Goal: Task Accomplishment & Management: Complete application form

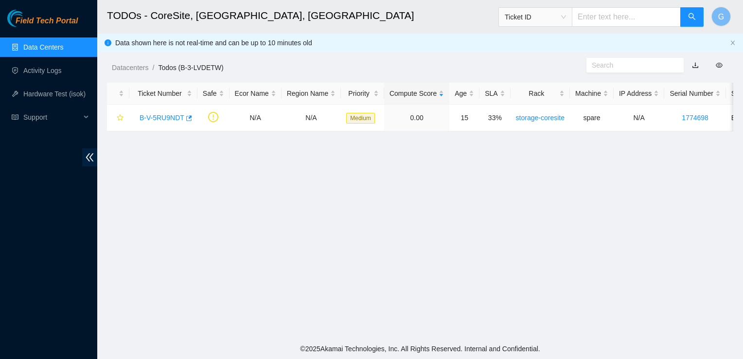
click at [44, 46] on link "Data Centers" at bounding box center [43, 47] width 40 height 8
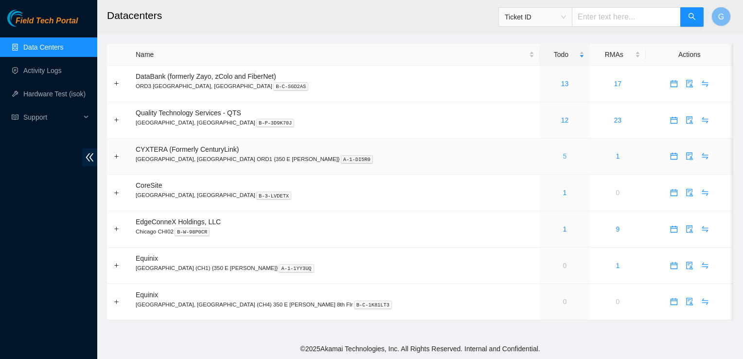
click at [563, 157] on link "5" at bounding box center [565, 156] width 4 height 8
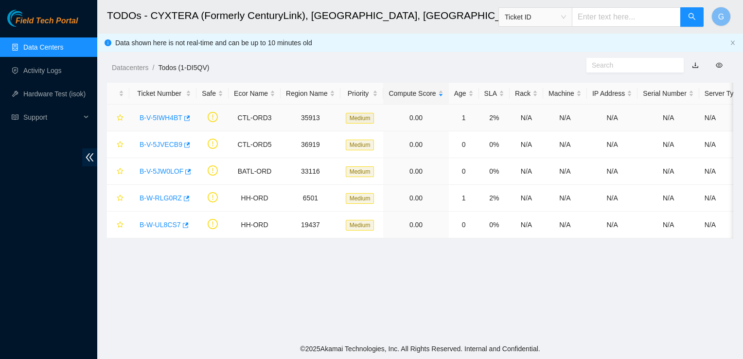
click at [171, 117] on link "B-V-5IWH4BT" at bounding box center [160, 118] width 43 height 8
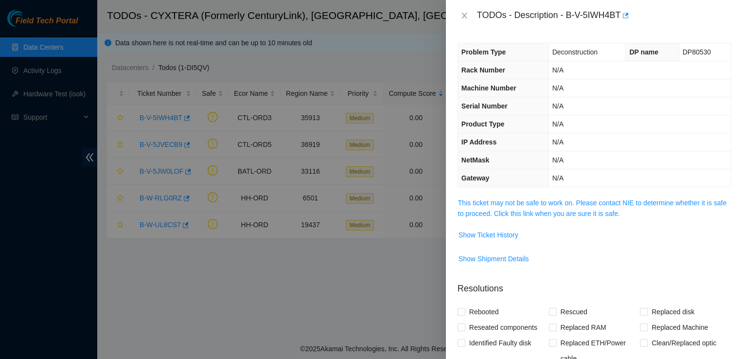
drag, startPoint x: 518, startPoint y: 207, endPoint x: 521, endPoint y: 203, distance: 5.2
click at [521, 203] on link "This ticket may not be safe to work on. Please contact NIE to determine whether…" at bounding box center [592, 208] width 268 height 18
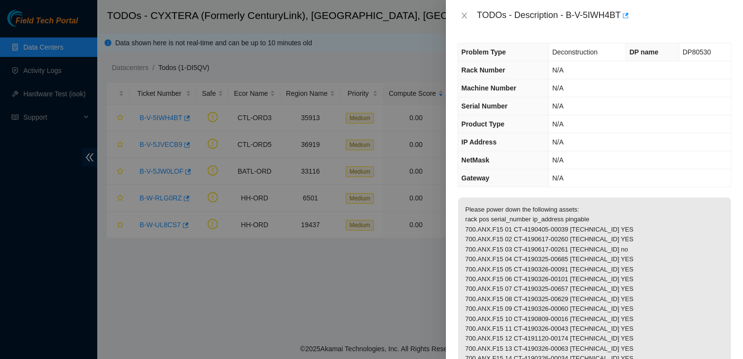
scroll to position [49, 0]
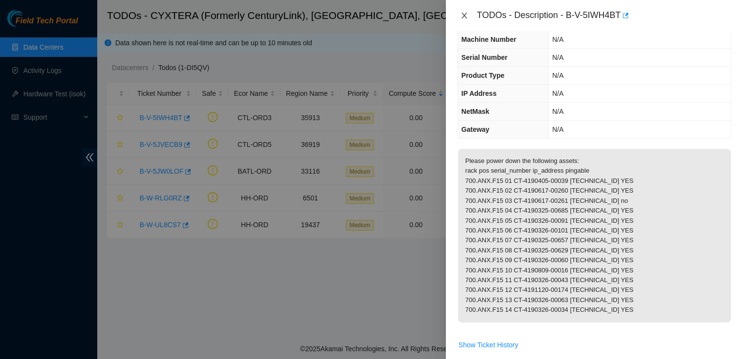
click at [465, 14] on icon "close" at bounding box center [463, 16] width 5 height 6
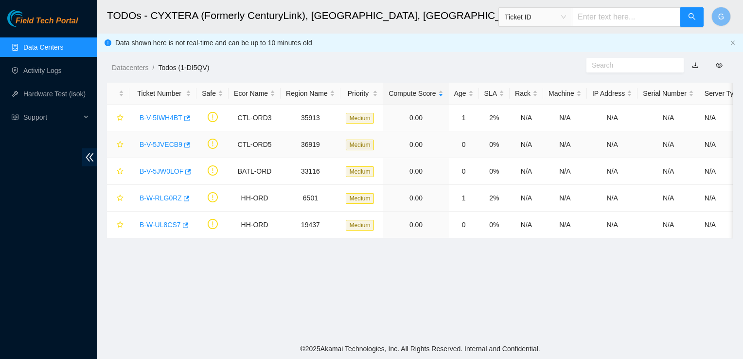
click at [169, 141] on link "B-V-5JVECB9" at bounding box center [160, 144] width 43 height 8
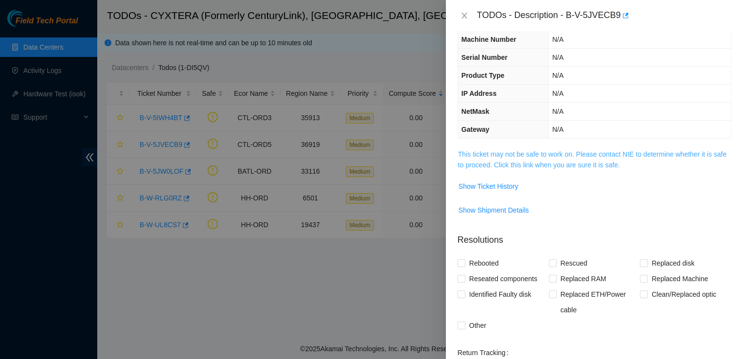
click at [509, 155] on link "This ticket may not be safe to work on. Please contact NIE to determine whether…" at bounding box center [592, 159] width 268 height 18
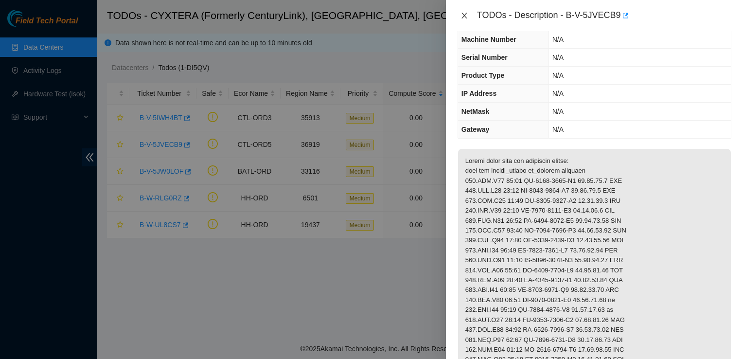
click at [467, 16] on icon "close" at bounding box center [464, 16] width 8 height 8
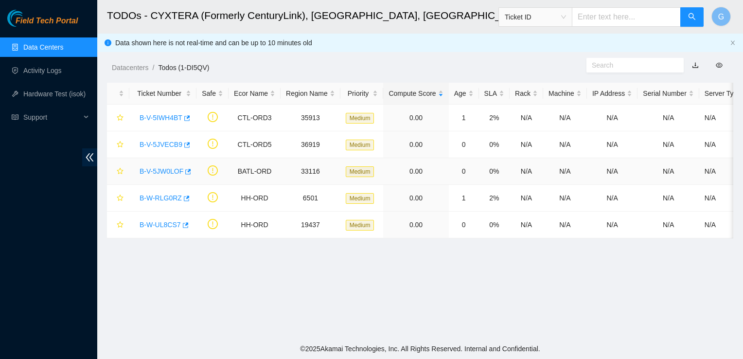
click at [162, 171] on link "B-V-5JW0LOF" at bounding box center [161, 171] width 44 height 8
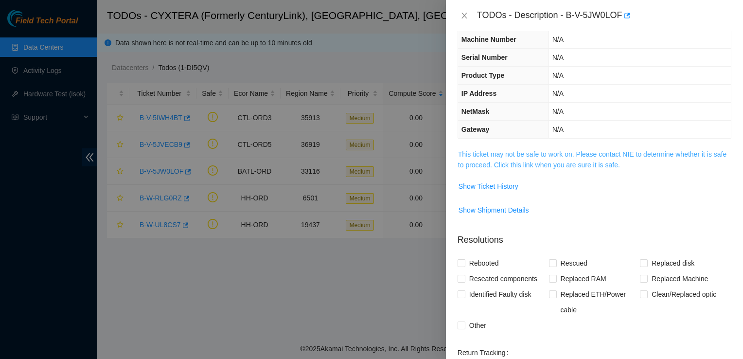
click at [535, 155] on link "This ticket may not be safe to work on. Please contact NIE to determine whether…" at bounding box center [592, 159] width 268 height 18
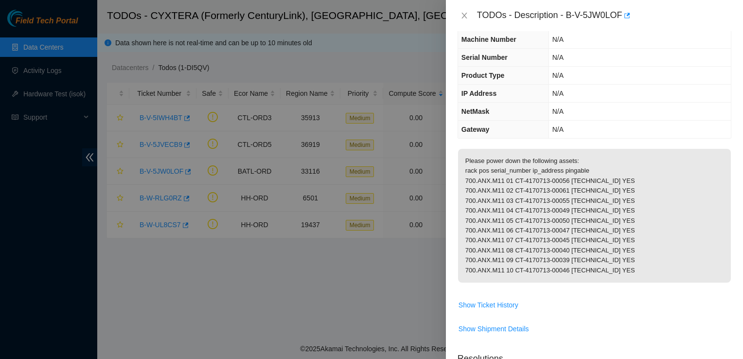
click at [452, 14] on div "TODOs - Description - B-V-5JW0LOF" at bounding box center [594, 15] width 297 height 31
click at [464, 13] on icon "close" at bounding box center [464, 16] width 8 height 8
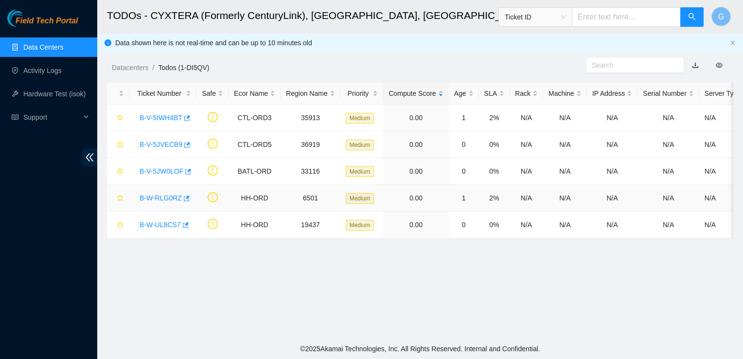
scroll to position [70, 0]
click at [166, 195] on link "B-W-RLG0RZ" at bounding box center [160, 198] width 42 height 8
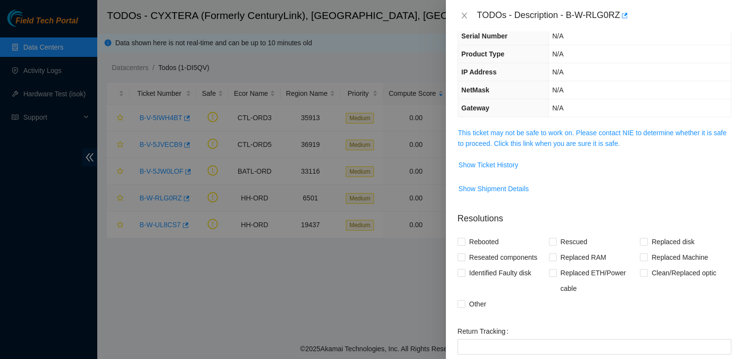
scroll to position [49, 0]
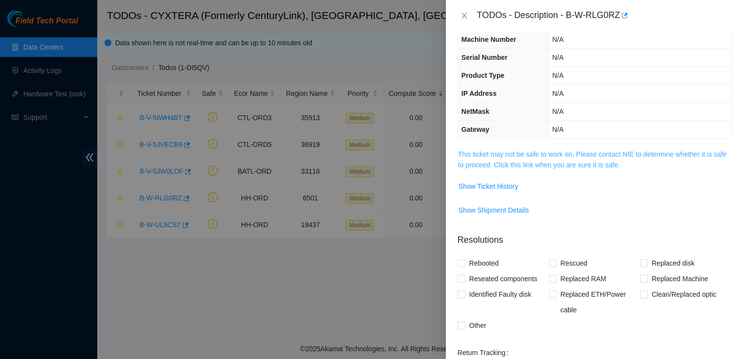
click at [537, 161] on link "This ticket may not be safe to work on. Please contact NIE to determine whether…" at bounding box center [592, 159] width 268 height 18
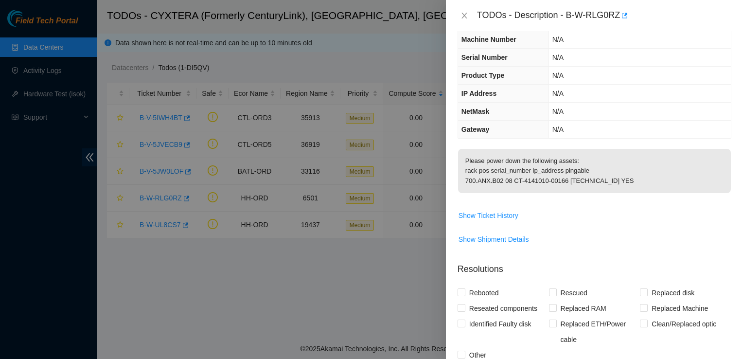
click at [651, 347] on div "Clean/Replaced optic" at bounding box center [685, 331] width 91 height 31
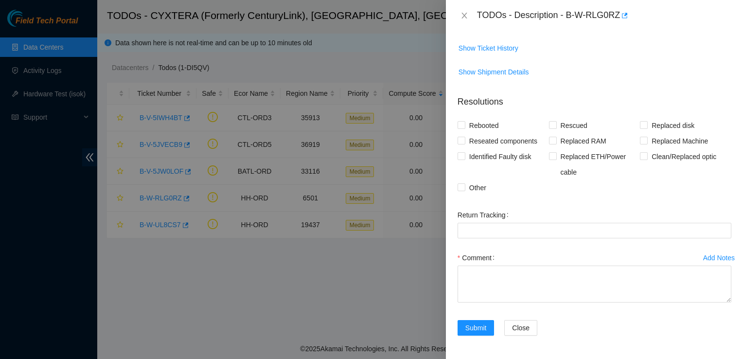
scroll to position [224, 0]
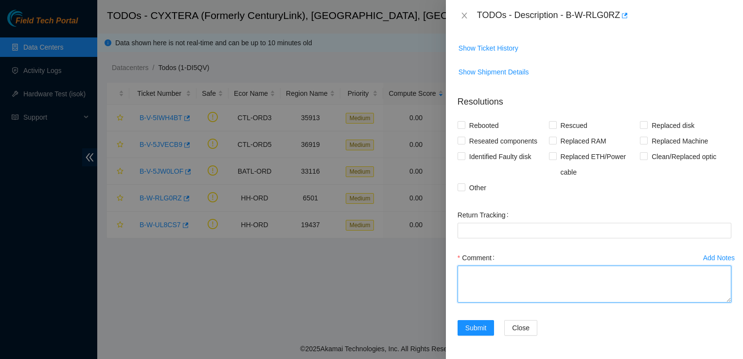
click at [596, 279] on textarea "Comment" at bounding box center [594, 283] width 274 height 37
type textarea "Powered down"
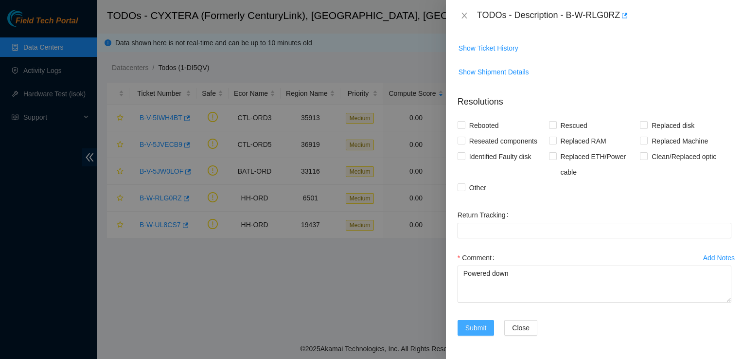
click at [483, 324] on span "Submit" at bounding box center [475, 327] width 21 height 11
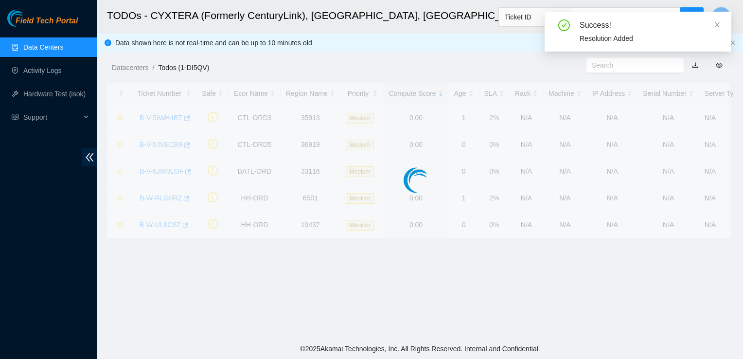
scroll to position [239, 0]
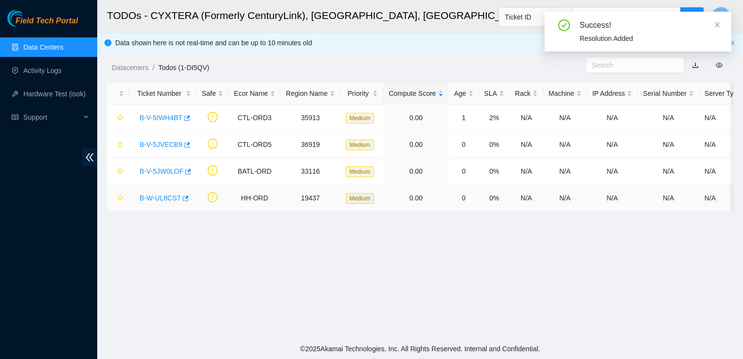
click at [166, 195] on link "B-W-UL8CS7" at bounding box center [159, 198] width 41 height 8
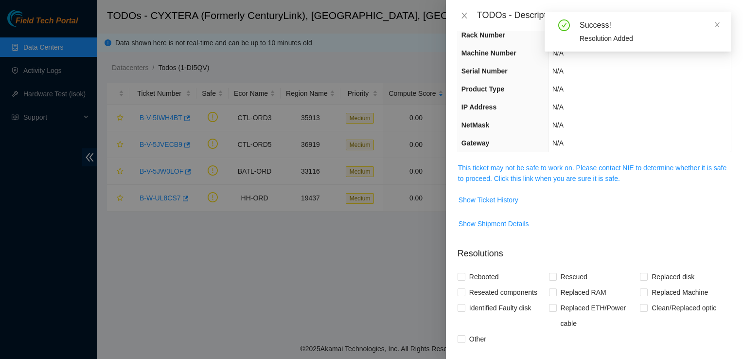
scroll to position [25, 0]
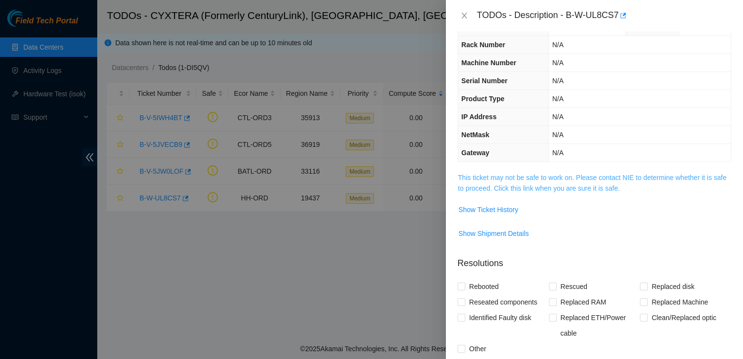
click at [602, 190] on link "This ticket may not be safe to work on. Please contact NIE to determine whether…" at bounding box center [592, 182] width 268 height 18
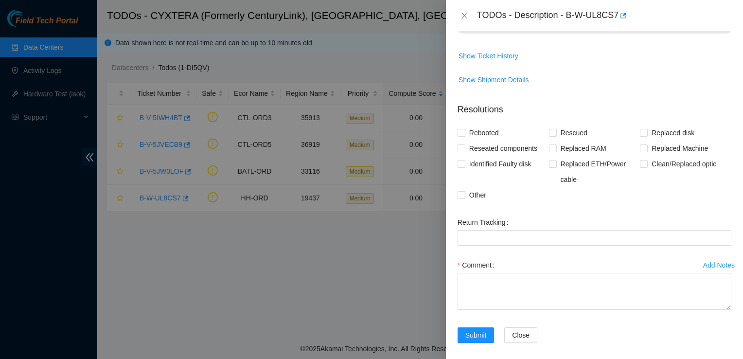
scroll to position [269, 0]
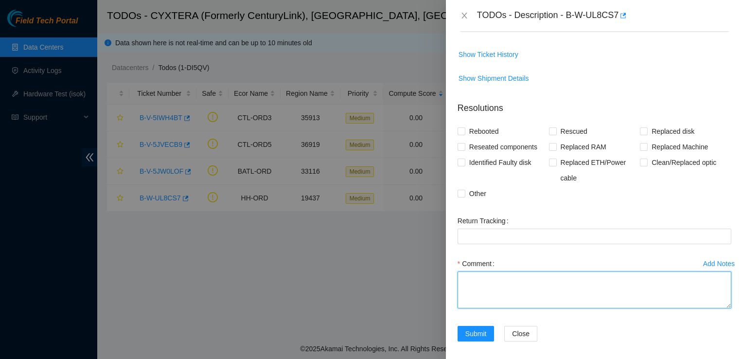
click at [665, 306] on textarea "Comment" at bounding box center [594, 289] width 274 height 37
type textarea "Powered down"
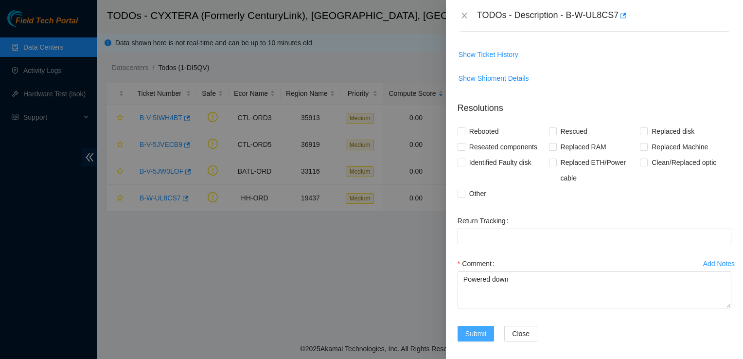
click at [476, 339] on span "Submit" at bounding box center [475, 333] width 21 height 11
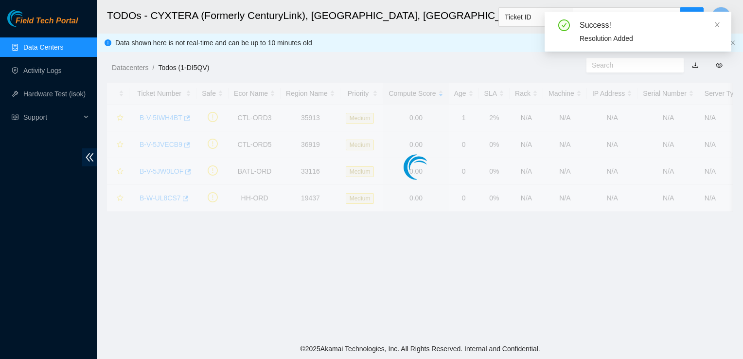
scroll to position [199, 0]
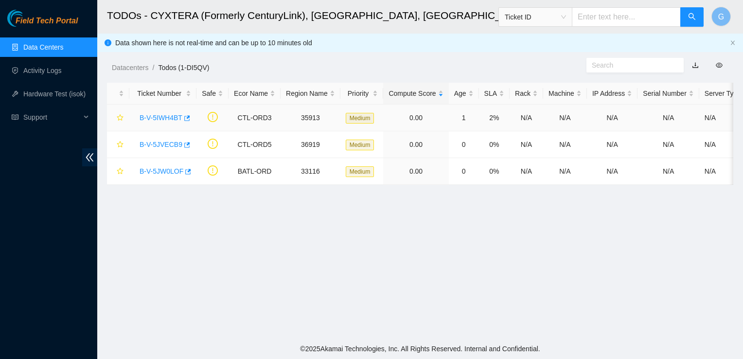
click at [165, 120] on link "B-V-5IWH4BT" at bounding box center [160, 118] width 43 height 8
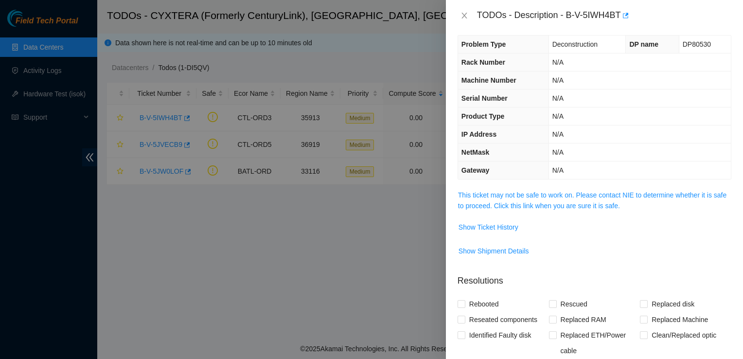
scroll to position [0, 0]
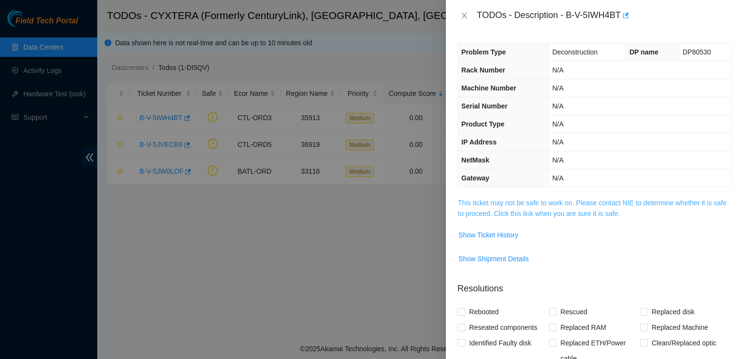
click at [595, 205] on link "This ticket may not be safe to work on. Please contact NIE to determine whether…" at bounding box center [592, 208] width 268 height 18
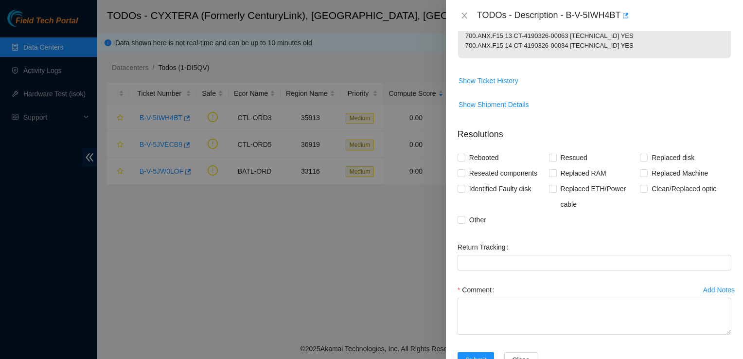
scroll to position [312, 0]
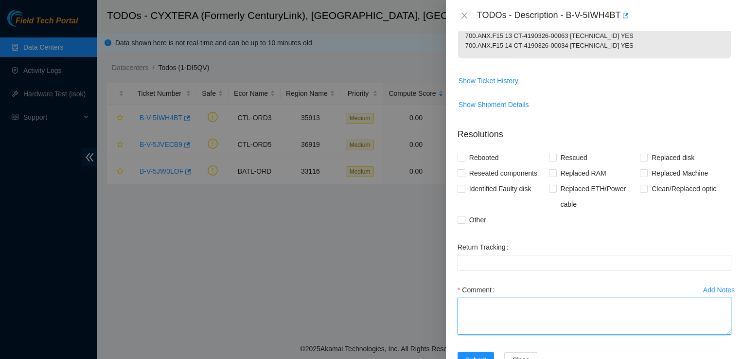
click at [654, 316] on textarea "Comment" at bounding box center [594, 315] width 274 height 37
type textarea "Powered down"
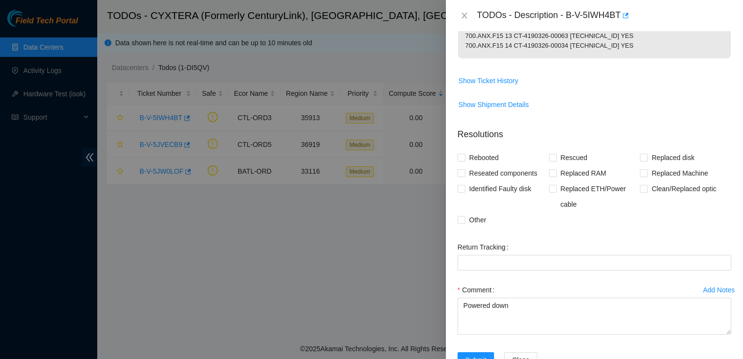
scroll to position [353, 0]
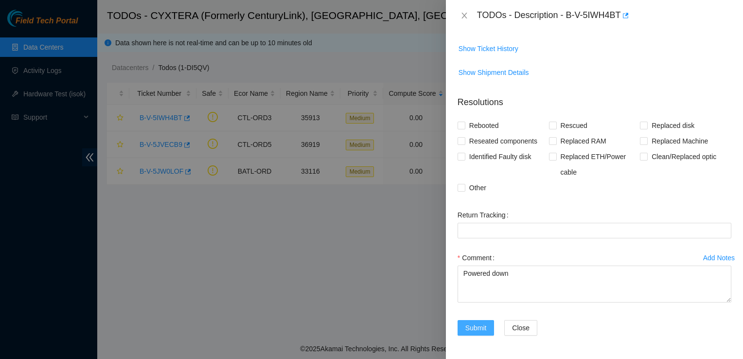
click at [481, 323] on span "Submit" at bounding box center [475, 327] width 21 height 11
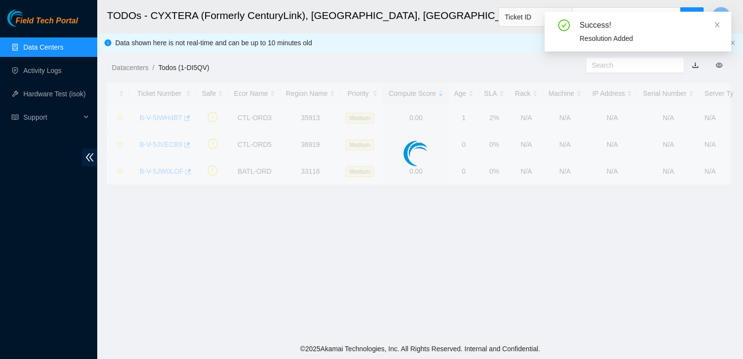
scroll to position [282, 0]
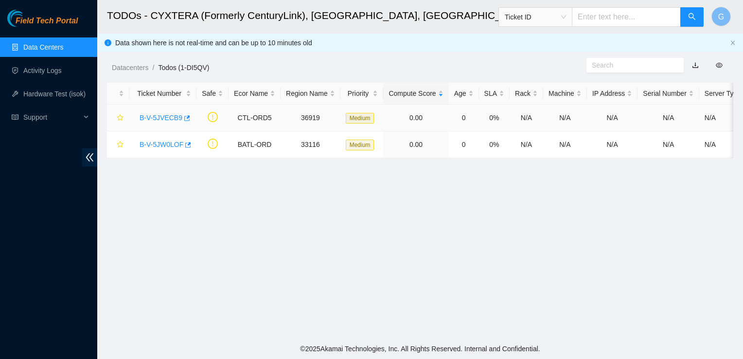
click at [169, 119] on link "B-V-5JVECB9" at bounding box center [160, 118] width 43 height 8
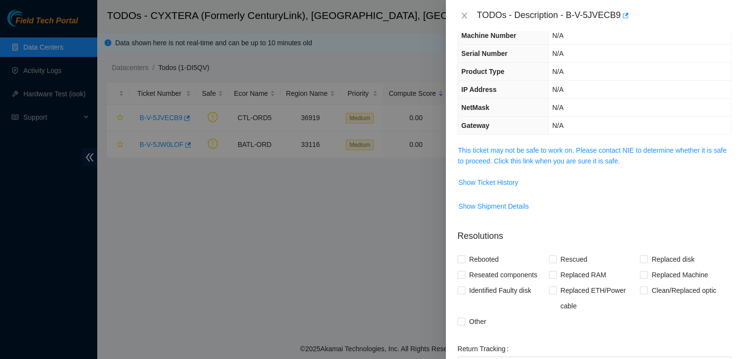
scroll to position [50, 0]
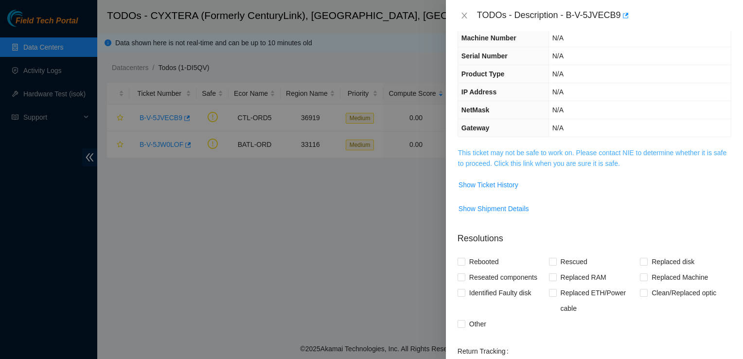
click at [622, 151] on link "This ticket may not be safe to work on. Please contact NIE to determine whether…" at bounding box center [592, 158] width 268 height 18
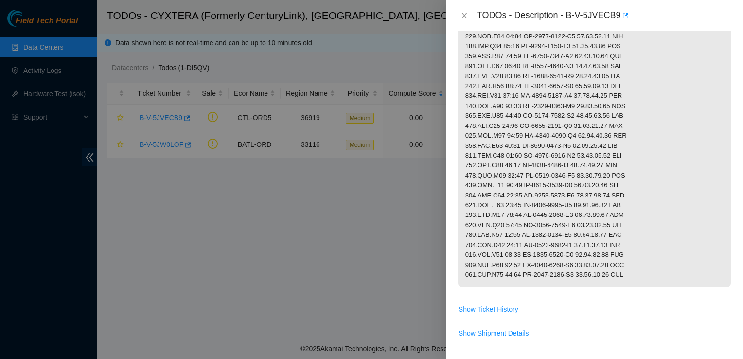
scroll to position [651, 0]
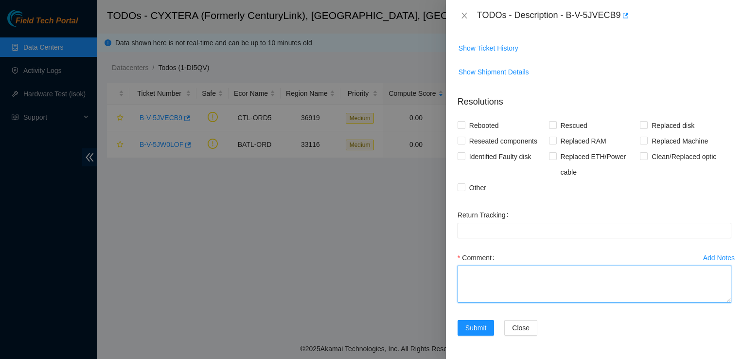
click at [599, 268] on textarea "Comment" at bounding box center [594, 283] width 274 height 37
type textarea "Powered down"
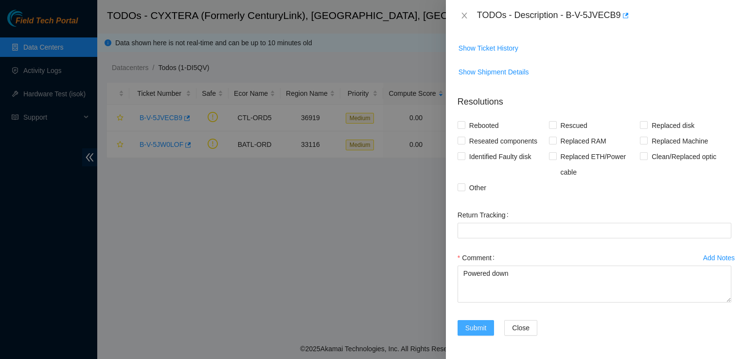
click at [481, 328] on span "Submit" at bounding box center [475, 327] width 21 height 11
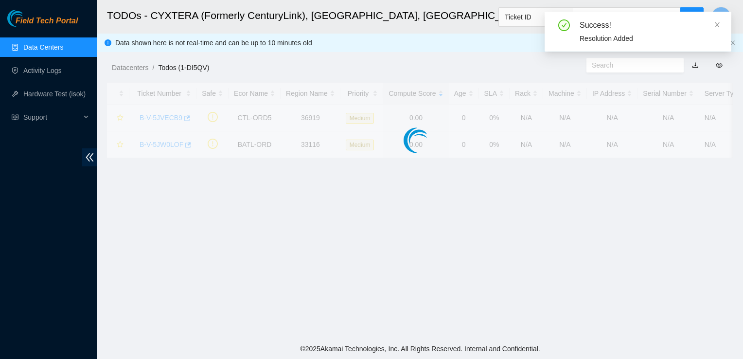
scroll to position [282, 0]
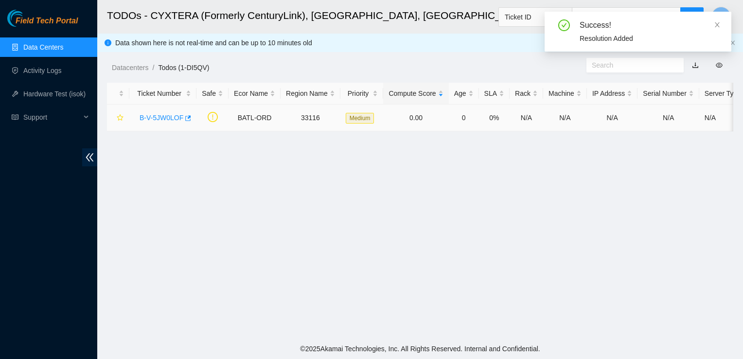
click at [165, 119] on link "B-V-5JW0LOF" at bounding box center [161, 118] width 44 height 8
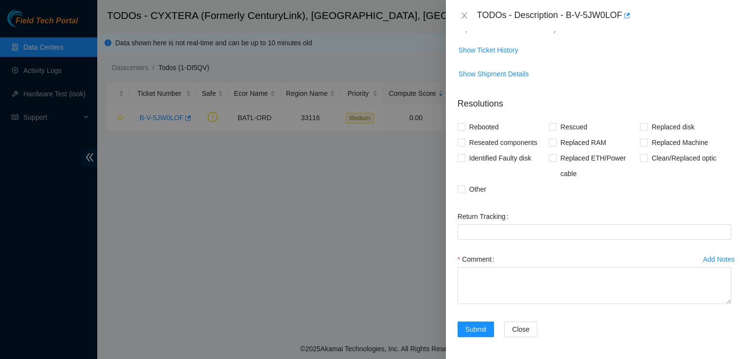
scroll to position [0, 0]
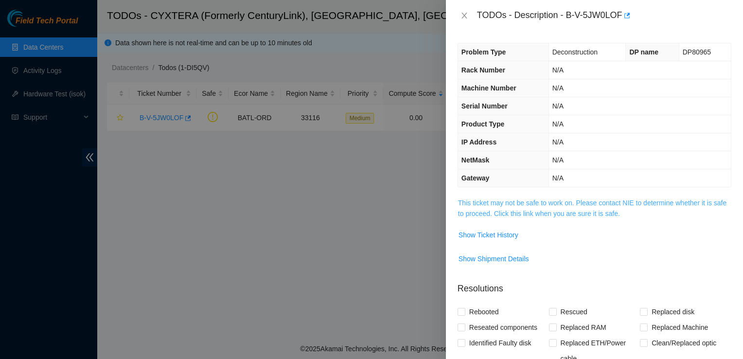
click at [529, 205] on link "This ticket may not be safe to work on. Please contact NIE to determine whether…" at bounding box center [592, 208] width 268 height 18
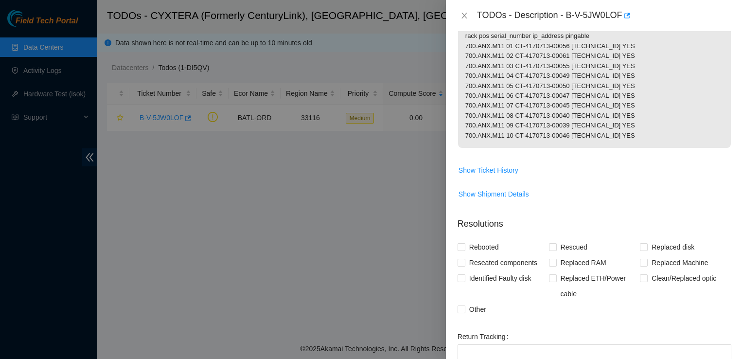
scroll to position [313, 0]
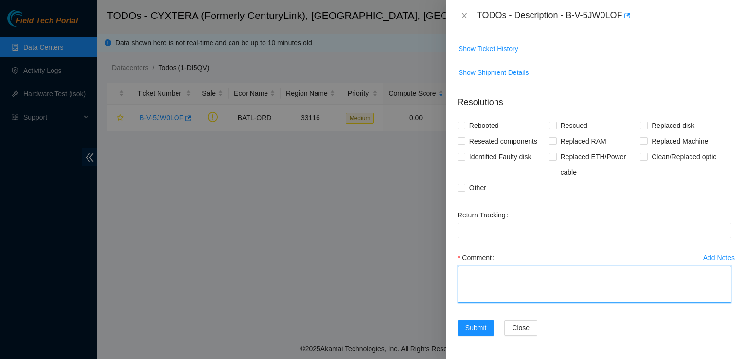
click at [591, 266] on textarea "Comment" at bounding box center [594, 283] width 274 height 37
type textarea "Powered down"
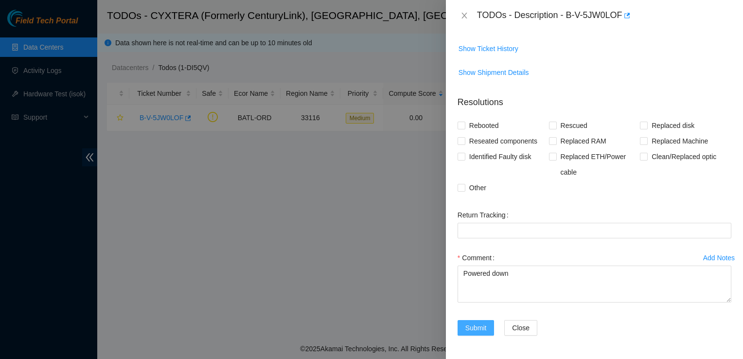
click at [474, 329] on span "Submit" at bounding box center [475, 327] width 21 height 11
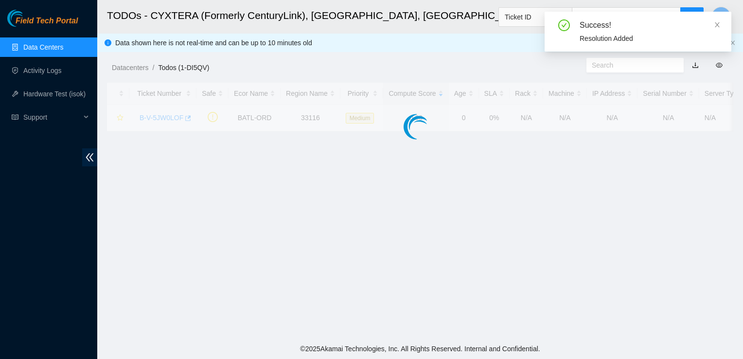
scroll to position [282, 0]
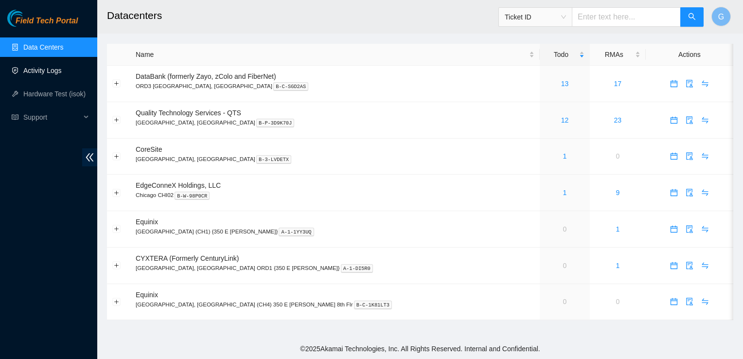
click at [35, 68] on link "Activity Logs" at bounding box center [42, 71] width 38 height 8
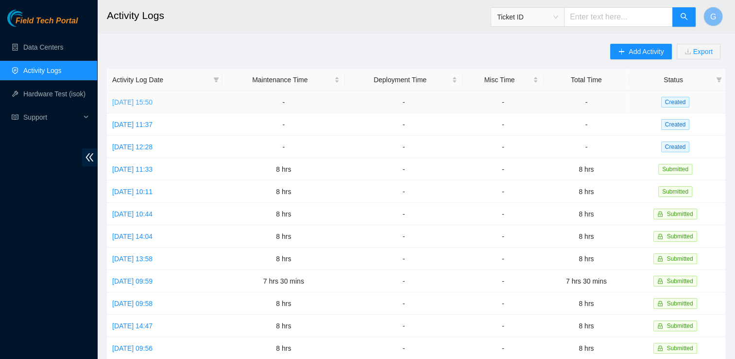
click at [153, 104] on link "Wed, 13 Aug 2025 15:50" at bounding box center [132, 102] width 40 height 8
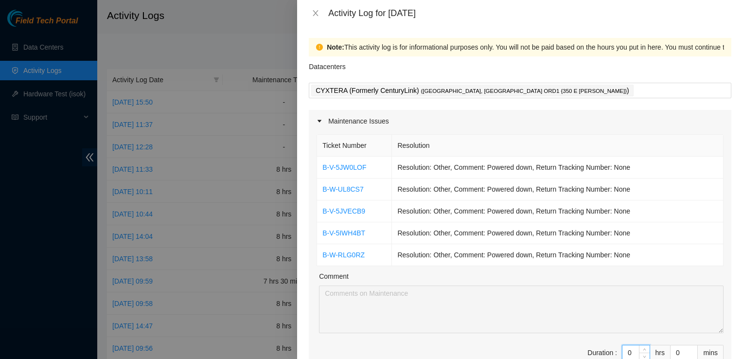
drag, startPoint x: 623, startPoint y: 353, endPoint x: 555, endPoint y: 345, distance: 68.0
click at [556, 345] on span "Duration : 0 hrs 0 mins" at bounding box center [519, 358] width 407 height 27
type input "8"
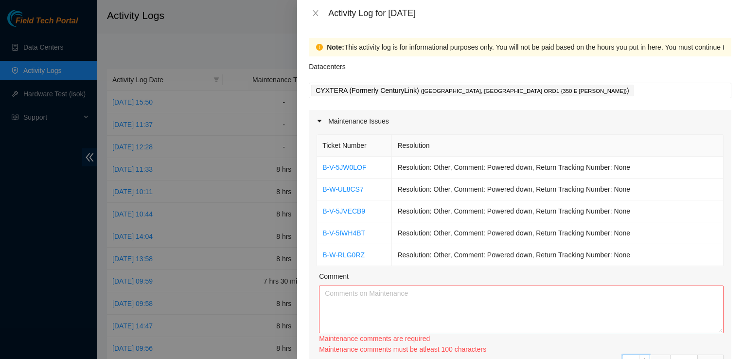
type input "8"
click at [354, 294] on textarea "Comment" at bounding box center [521, 309] width 404 height 48
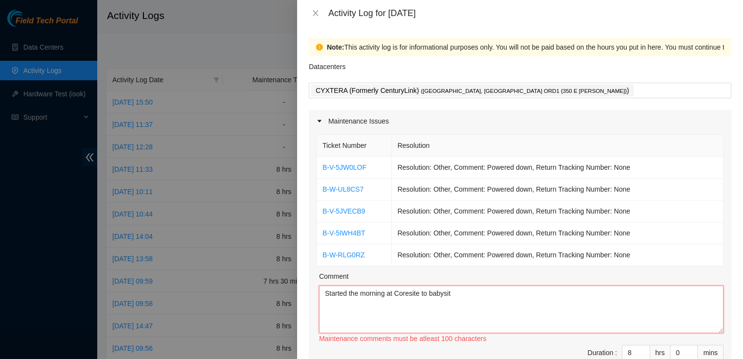
click at [688, 289] on textarea "Started the morning at Coresite to babysit" at bounding box center [521, 309] width 404 height 48
drag, startPoint x: 424, startPoint y: 291, endPoint x: 482, endPoint y: 294, distance: 57.9
click at [482, 294] on textarea "Started the morning at Coresite to babysit" at bounding box center [521, 309] width 404 height 48
click at [690, 306] on textarea "Started the morning at Coresite for DP72415. Tech at the Then I ran" at bounding box center [521, 309] width 404 height 48
click at [693, 296] on textarea "Started the morning at Coresite for DP72415. Tech at the Then I did OTDR tracin…" at bounding box center [521, 309] width 404 height 48
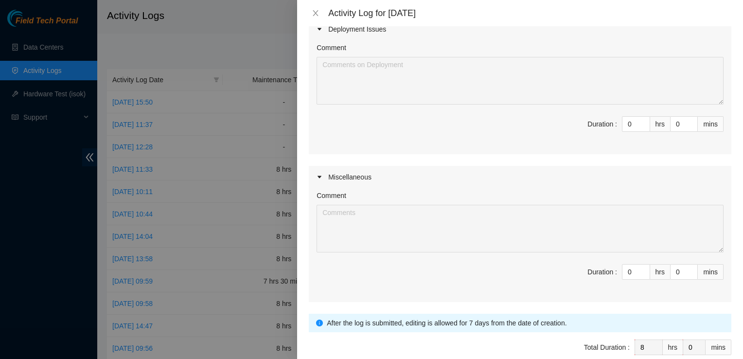
scroll to position [422, 0]
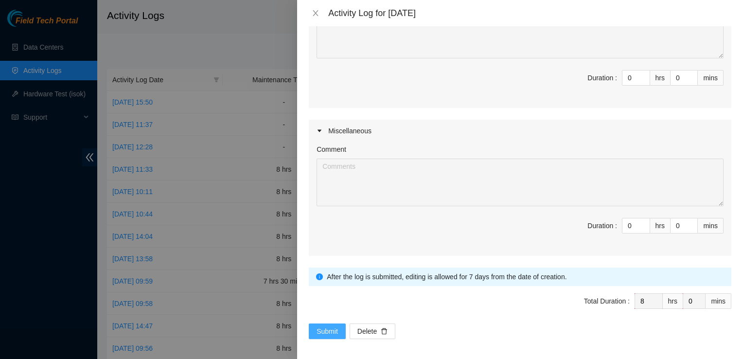
type textarea "Started the morning at Coresite for DP72415. Tech at the Then I did OTDR tracin…"
click at [332, 327] on span "Submit" at bounding box center [326, 331] width 21 height 11
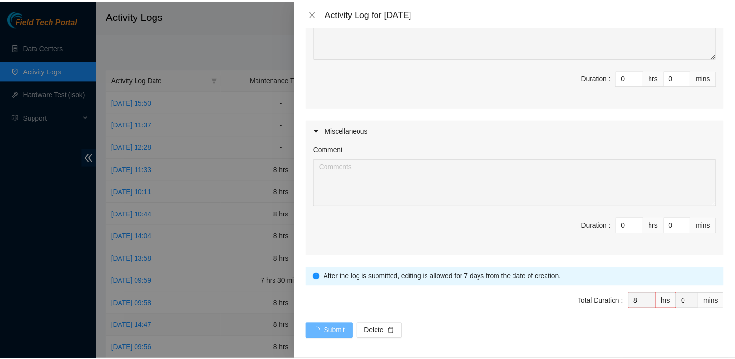
scroll to position [0, 0]
